Goal: Task Accomplishment & Management: Use online tool/utility

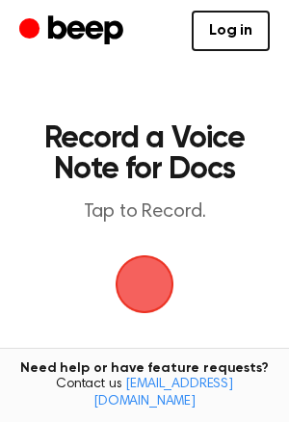
click at [170, 287] on span "button" at bounding box center [145, 284] width 54 height 54
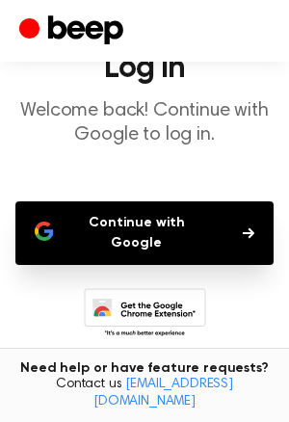
scroll to position [73, 0]
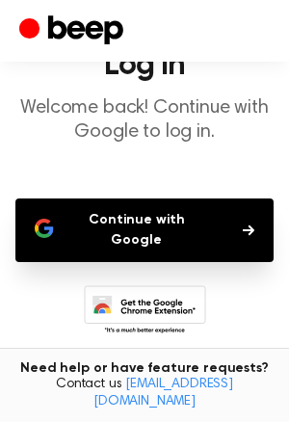
click at [69, 205] on button "Continue with Google" at bounding box center [144, 230] width 258 height 64
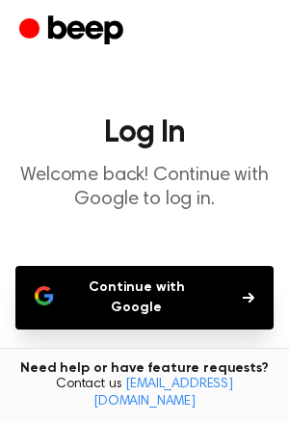
scroll to position [0, 0]
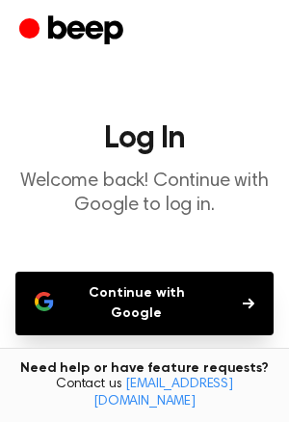
click at [129, 300] on button "Continue with Google" at bounding box center [144, 304] width 258 height 64
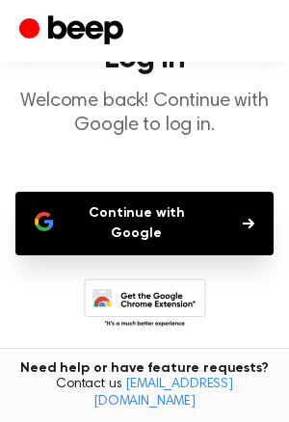
click at [135, 279] on icon at bounding box center [145, 304] width 122 height 53
click at [135, 199] on button "Continue with Google" at bounding box center [144, 224] width 258 height 64
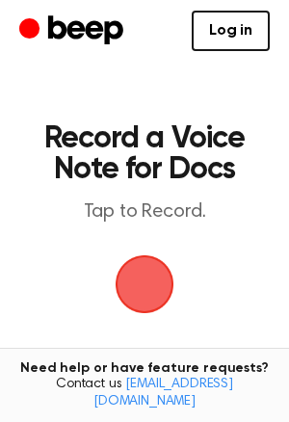
click at [120, 265] on span "button" at bounding box center [144, 284] width 81 height 81
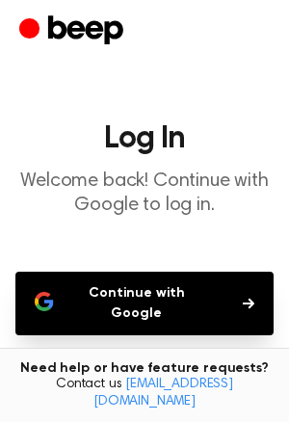
click at [171, 307] on button "Continue with Google" at bounding box center [144, 304] width 258 height 64
click at [130, 250] on main "Log In Welcome back! Continue with Google to log in. Continue with Google Don’t…" at bounding box center [144, 304] width 289 height 608
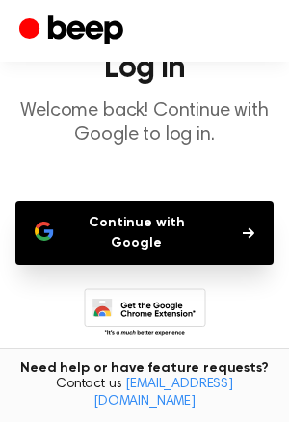
scroll to position [169, 0]
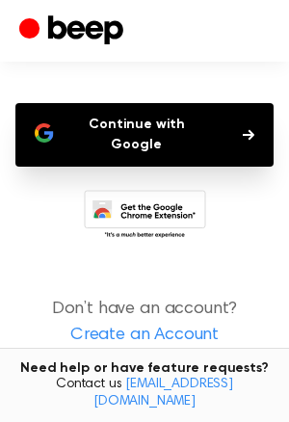
click at [142, 403] on link "[EMAIL_ADDRESS][DOMAIN_NAME]" at bounding box center [163, 393] width 140 height 31
click at [135, 100] on main "Log In Welcome back! Continue with Google to log in. Continue with Google Don’t…" at bounding box center [144, 135] width 289 height 608
click at [144, 142] on button "Continue with Google" at bounding box center [144, 135] width 258 height 64
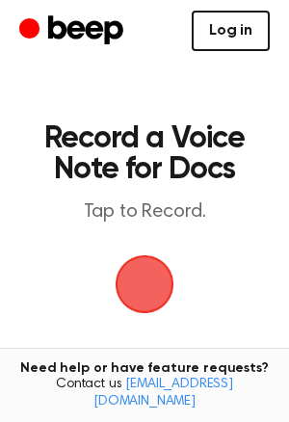
click at [240, 39] on link "Log in" at bounding box center [231, 31] width 78 height 40
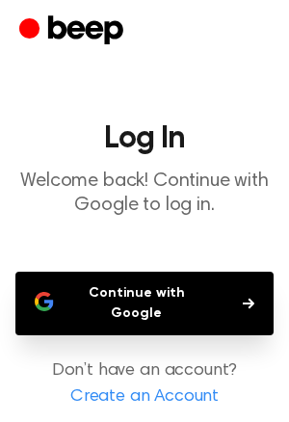
click at [105, 312] on button "Continue with Google" at bounding box center [144, 304] width 258 height 64
click at [122, 301] on button "Continue with Google" at bounding box center [144, 304] width 258 height 64
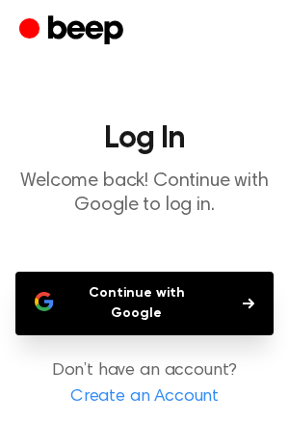
click at [122, 301] on button "Continue with Google" at bounding box center [144, 304] width 258 height 64
